Goal: Task Accomplishment & Management: Complete application form

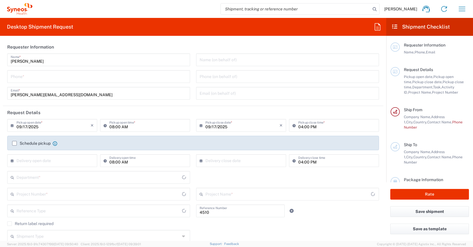
type input "Department"
type input "[GEOGRAPHIC_DATA]"
type input "Syneos Health Germany GMBH"
type input "Germany"
type input "Syneos Health Germany GMBH"
